Goal: Task Accomplishment & Management: Use online tool/utility

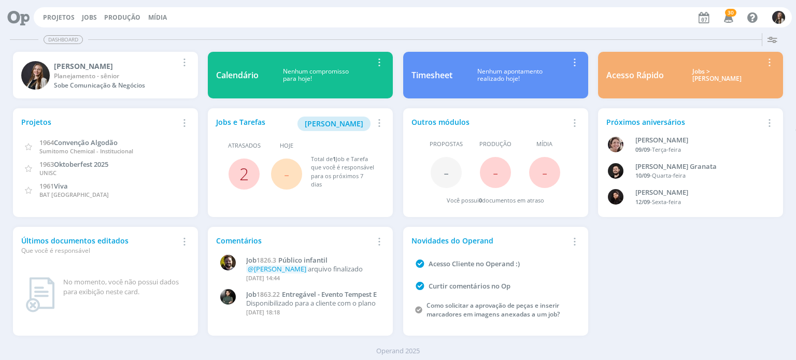
click at [244, 169] on link "2" at bounding box center [243, 174] width 9 height 22
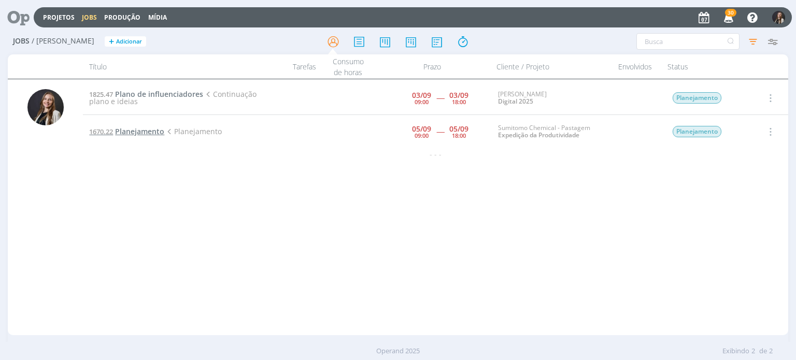
click at [151, 132] on span "Planejamento" at bounding box center [139, 131] width 49 height 10
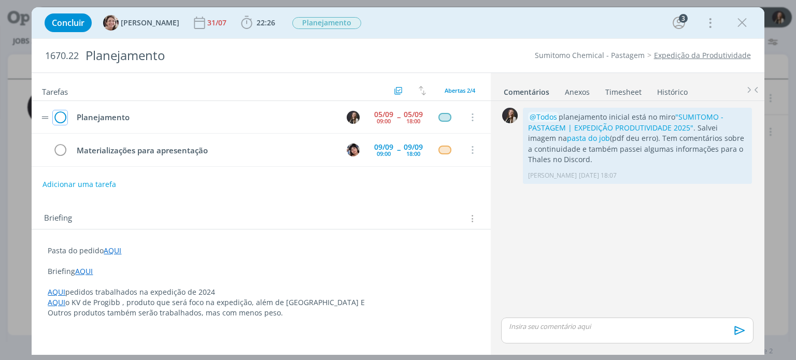
click at [62, 115] on icon "dialog" at bounding box center [60, 118] width 15 height 16
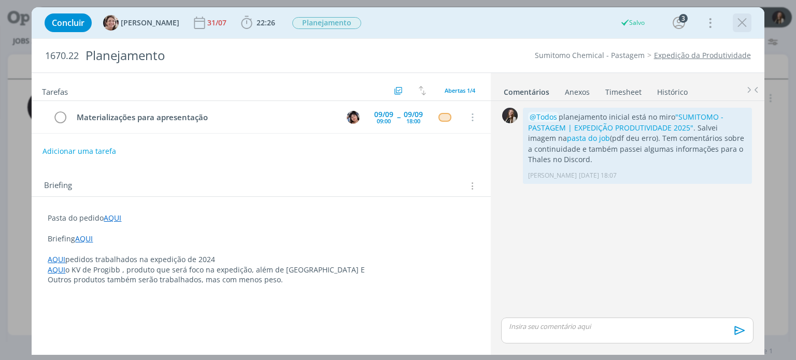
click at [737, 21] on icon "dialog" at bounding box center [742, 23] width 16 height 16
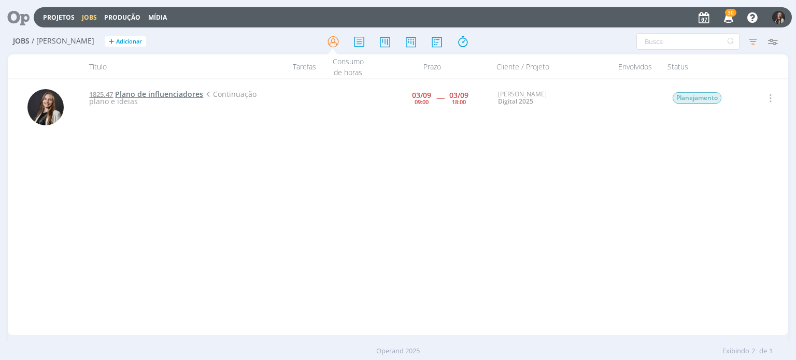
click at [190, 93] on span "Plano de influenciadores" at bounding box center [159, 94] width 88 height 10
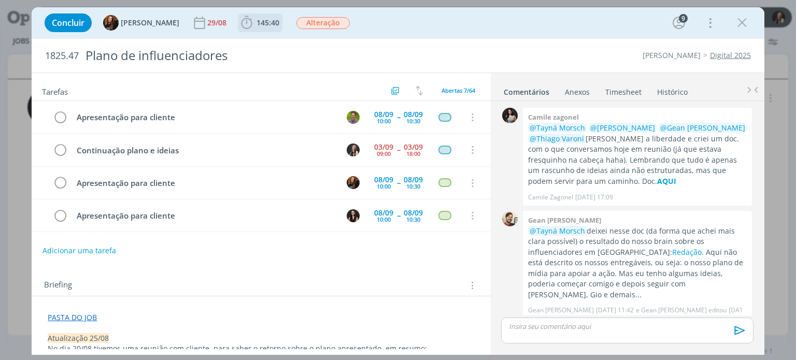
scroll to position [410, 0]
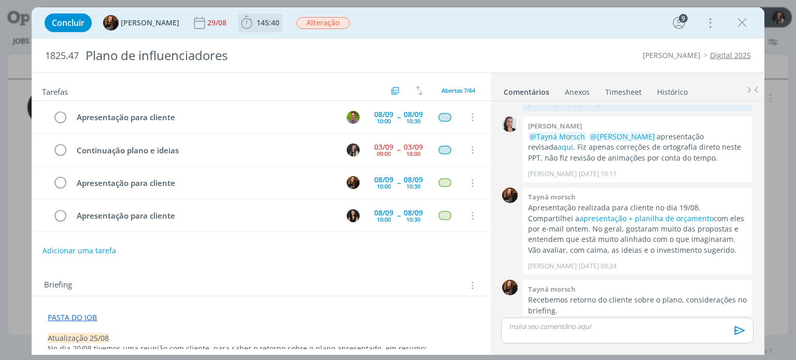
click at [244, 24] on icon "dialog" at bounding box center [247, 23] width 16 height 16
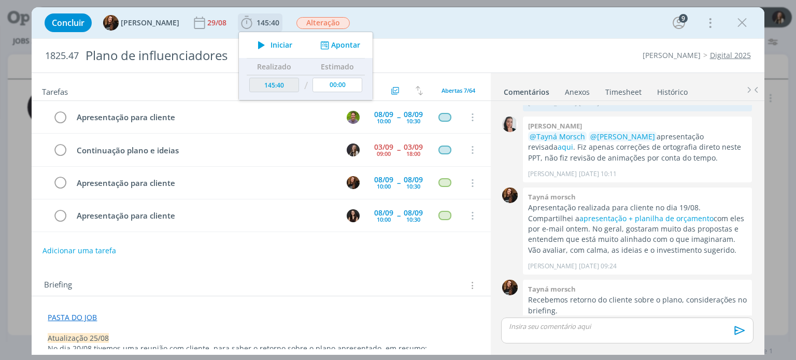
click at [324, 46] on button "Apontar" at bounding box center [338, 45] width 43 height 11
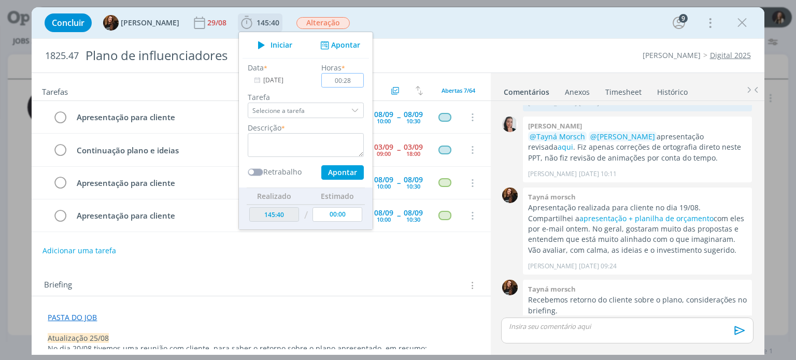
type input "00:28"
click at [309, 106] on input "Selecione a tarefa" at bounding box center [306, 111] width 116 height 16
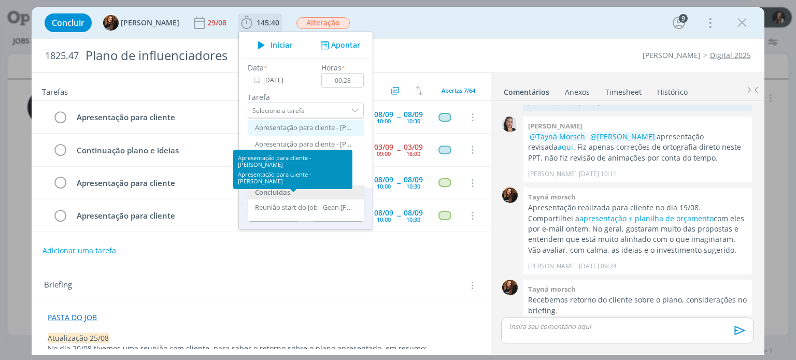
scroll to position [52, 0]
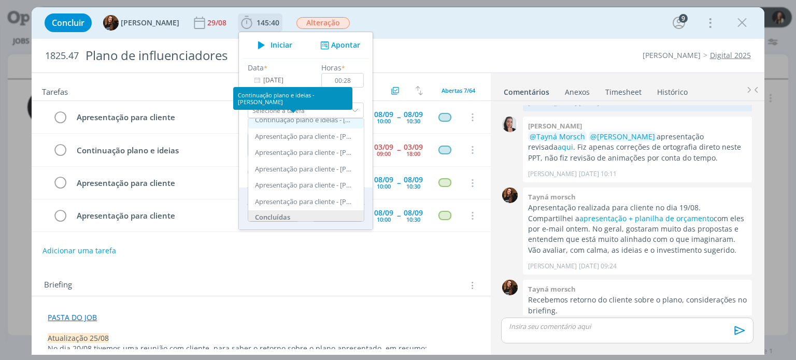
click at [327, 122] on div "Continuação plano e ideias - [PERSON_NAME]" at bounding box center [304, 120] width 98 height 8
type input "Continuação plano e ideias"
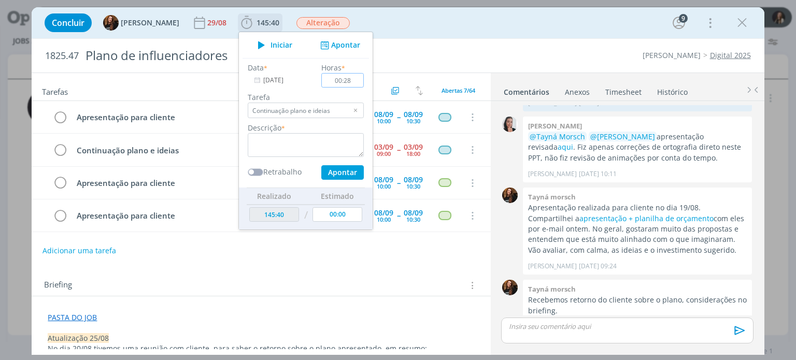
click at [348, 80] on input "00:28" at bounding box center [343, 80] width 42 height 15
drag, startPoint x: 341, startPoint y: 79, endPoint x: 334, endPoint y: 80, distance: 7.3
click at [334, 80] on input "00:28" at bounding box center [343, 80] width 42 height 15
type input "00:30"
click at [327, 144] on textarea "dialog" at bounding box center [306, 145] width 116 height 24
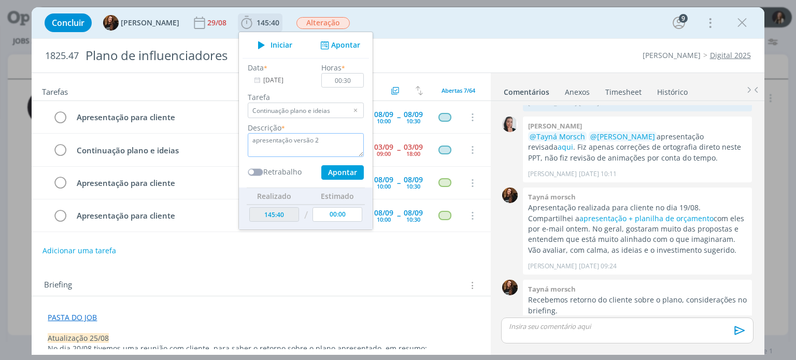
type textarea "apresentação versão 2"
click at [323, 177] on button "Apontar" at bounding box center [342, 172] width 42 height 15
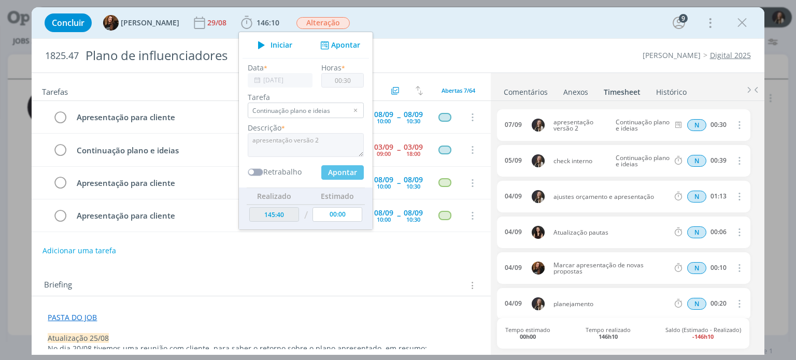
type input "00:00"
type input "146:10"
click at [270, 47] on span "Iniciar" at bounding box center [281, 44] width 22 height 7
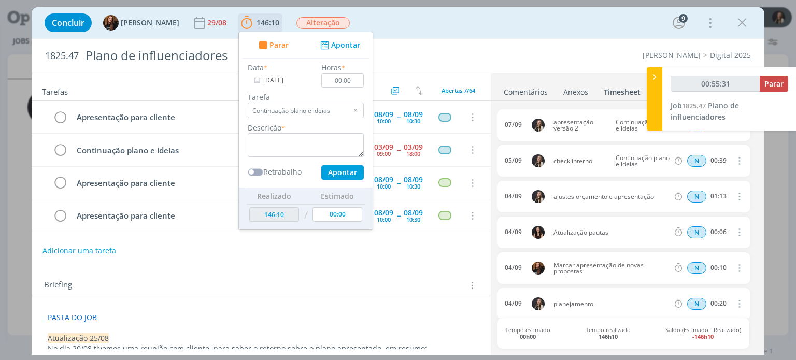
type input "00:56:31"
